Goal: Task Accomplishment & Management: Use online tool/utility

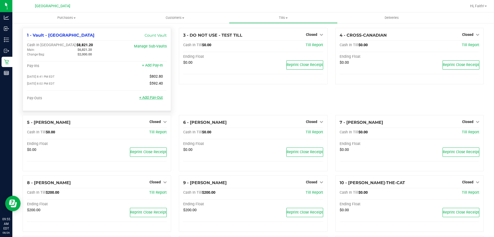
click at [146, 100] on link "+ Add Pay-Out" at bounding box center [151, 97] width 24 height 4
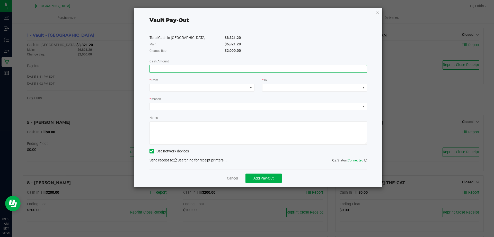
click at [163, 67] on input at bounding box center [258, 68] width 217 height 7
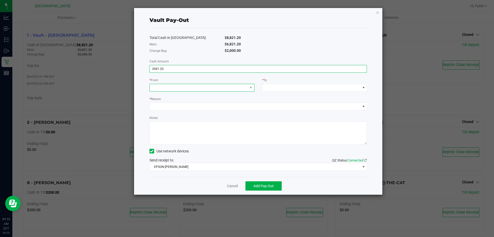
click at [163, 85] on span at bounding box center [199, 87] width 98 height 7
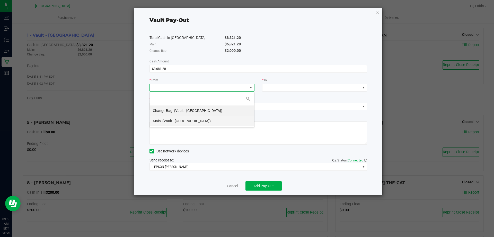
click at [163, 121] on span "(Vault - [GEOGRAPHIC_DATA])" at bounding box center [186, 121] width 48 height 4
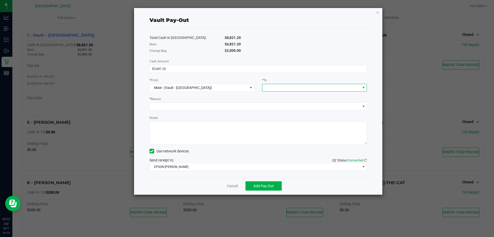
click at [330, 84] on span at bounding box center [312, 87] width 98 height 7
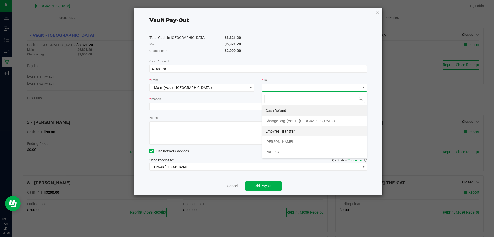
click at [286, 130] on span "Empyreal Transfer" at bounding box center [280, 131] width 29 height 4
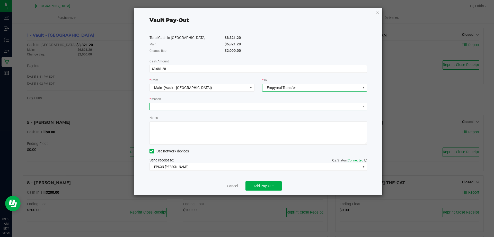
click at [243, 103] on span at bounding box center [255, 106] width 211 height 7
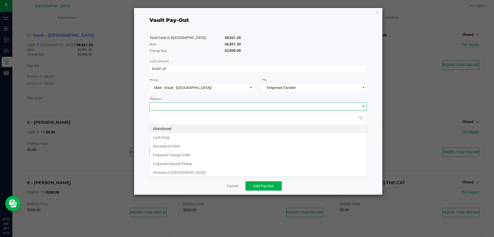
scroll to position [8, 218]
click at [201, 163] on li "Empyreal Deposit Pickup" at bounding box center [258, 163] width 217 height 9
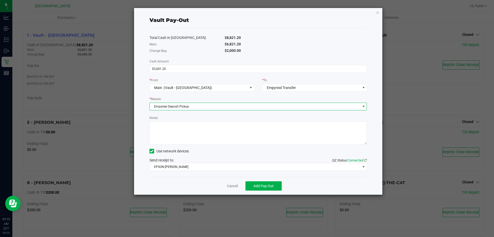
click at [196, 135] on textarea "Notes" at bounding box center [259, 132] width 218 height 23
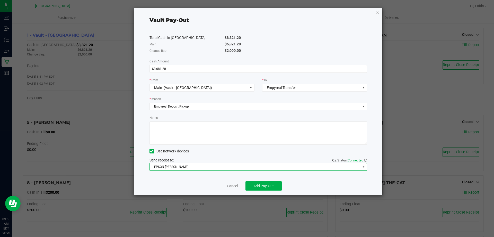
click at [281, 166] on span "EPSON-[PERSON_NAME]" at bounding box center [255, 166] width 211 height 7
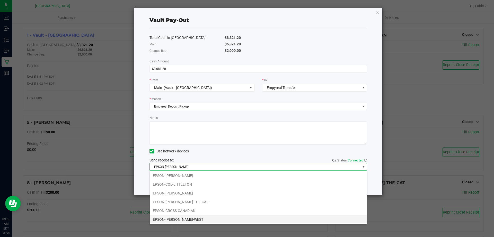
scroll to position [0, 0]
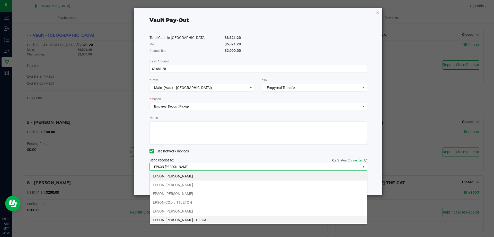
click at [188, 222] on li "EPSON-[PERSON_NAME]-THE-CAT" at bounding box center [258, 219] width 217 height 9
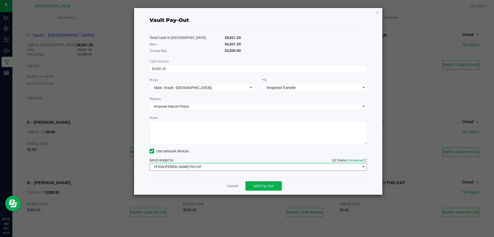
click at [205, 139] on textarea "Notes" at bounding box center [259, 132] width 218 height 23
click at [169, 71] on input "3681.2" at bounding box center [258, 68] width 217 height 7
click at [217, 72] on input "3621" at bounding box center [258, 68] width 217 height 7
type input "$6,821.20"
click at [282, 42] on div "$6,821.20" at bounding box center [296, 43] width 150 height 5
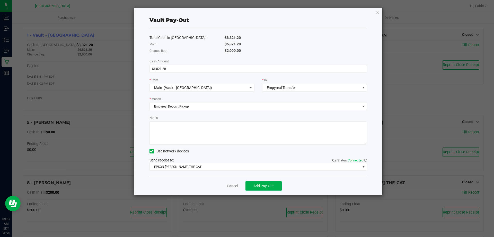
click at [182, 141] on textarea "Notes" at bounding box center [259, 132] width 218 height 23
click at [234, 135] on textarea "Notes" at bounding box center [259, 132] width 218 height 23
type textarea "EMP PICKUP $6821.20 -FV [DATE]"
click at [270, 186] on span "Add Pay-Out" at bounding box center [264, 186] width 20 height 4
click at [378, 14] on icon "button" at bounding box center [378, 12] width 4 height 6
